Goal: Navigation & Orientation: Find specific page/section

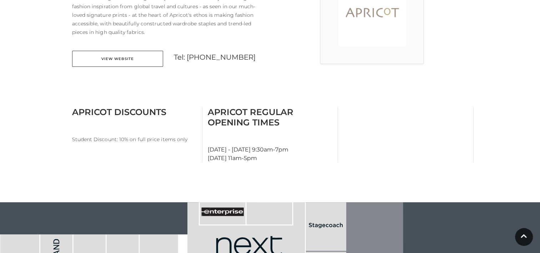
scroll to position [250, 0]
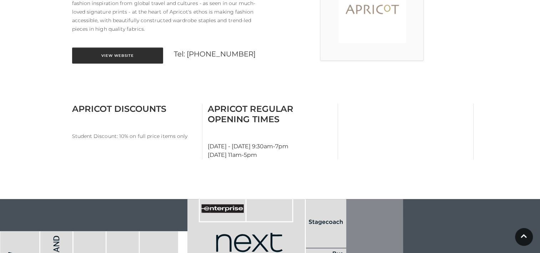
click at [98, 39] on div "About Apricot Apricot is a British indie brand championing playful prints and e…" at bounding box center [168, 14] width 203 height 115
click at [101, 47] on link "View Website" at bounding box center [117, 55] width 91 height 16
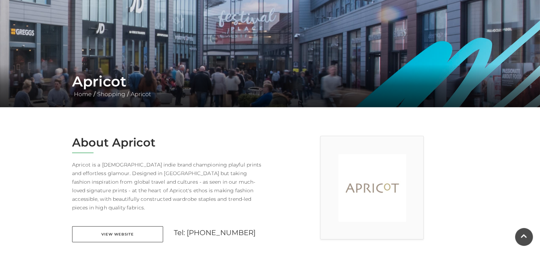
scroll to position [0, 0]
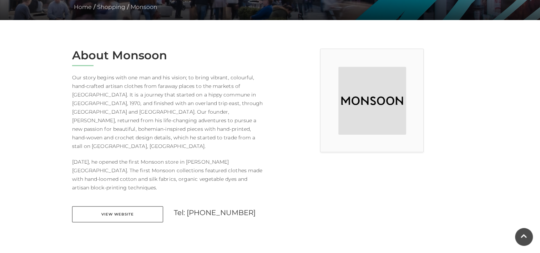
scroll to position [178, 0]
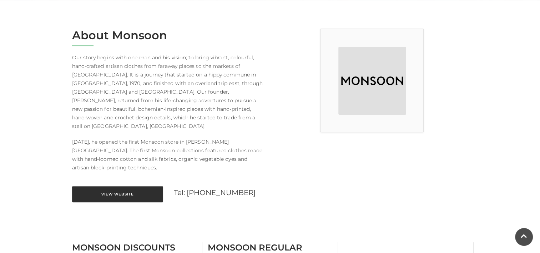
click at [131, 186] on link "View Website" at bounding box center [117, 194] width 91 height 16
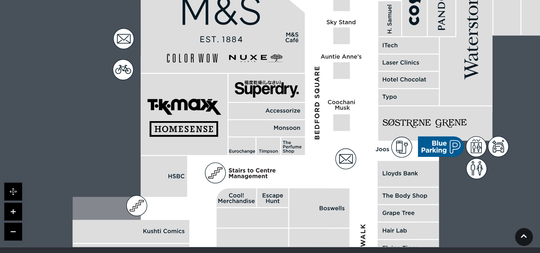
scroll to position [535, 0]
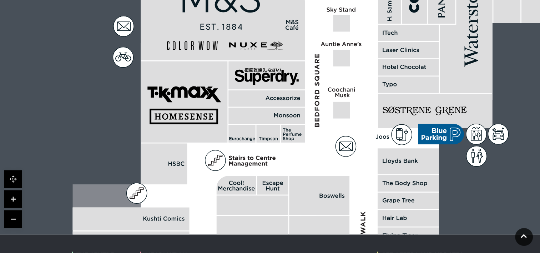
click at [17, 210] on link at bounding box center [13, 219] width 18 height 18
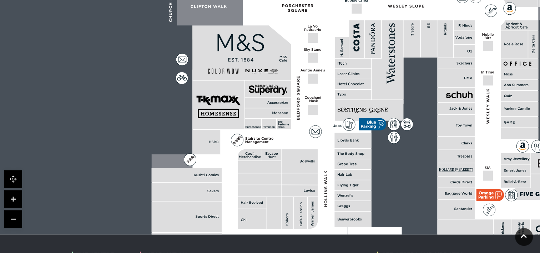
click at [17, 210] on link at bounding box center [13, 219] width 18 height 18
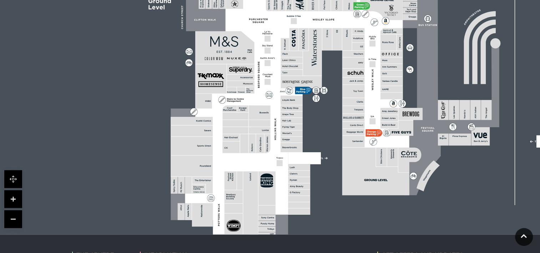
drag, startPoint x: 332, startPoint y: 123, endPoint x: 304, endPoint y: 96, distance: 39.6
click at [304, 96] on rect at bounding box center [406, 76] width 568 height 401
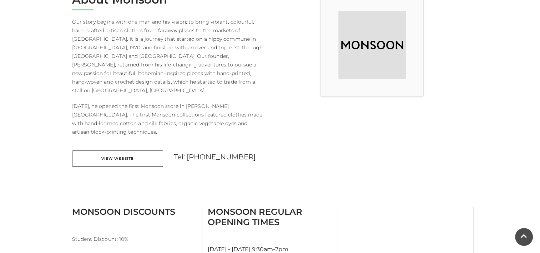
scroll to position [71, 0]
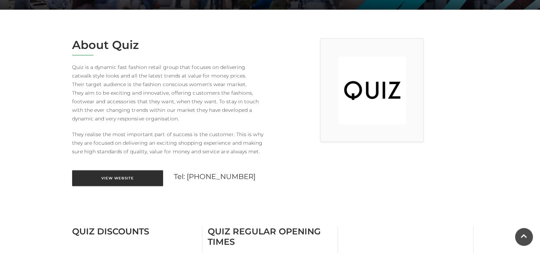
scroll to position [178, 0]
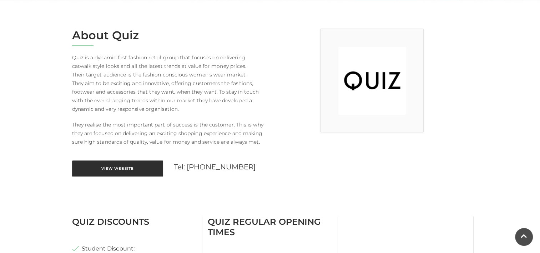
click at [116, 166] on link "View Website" at bounding box center [117, 168] width 91 height 16
